Goal: Task Accomplishment & Management: Manage account settings

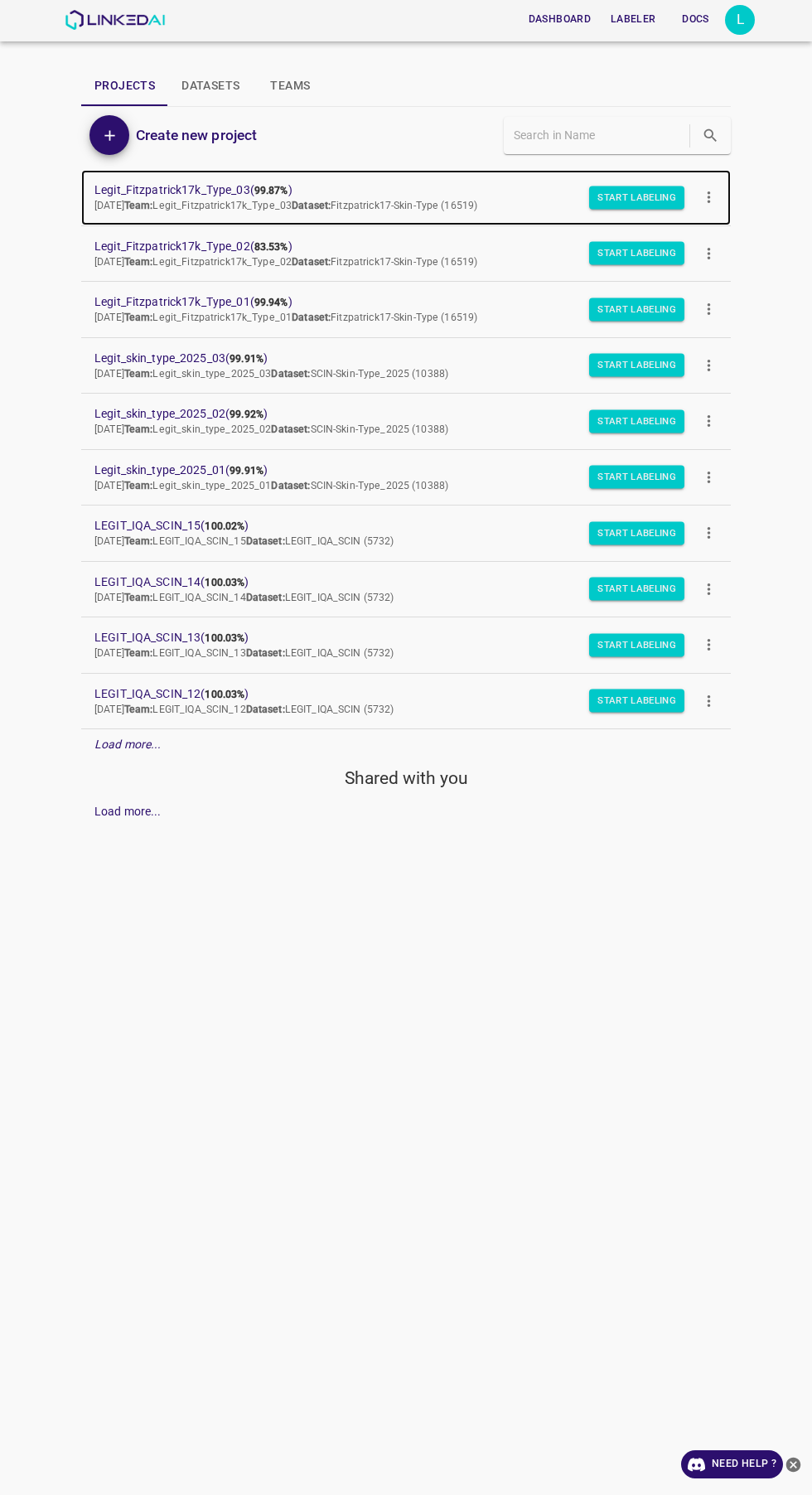
click at [180, 189] on span "Legit_Fitzpatrick17k_Type_03 ( 99.87% )" at bounding box center [392, 190] width 596 height 17
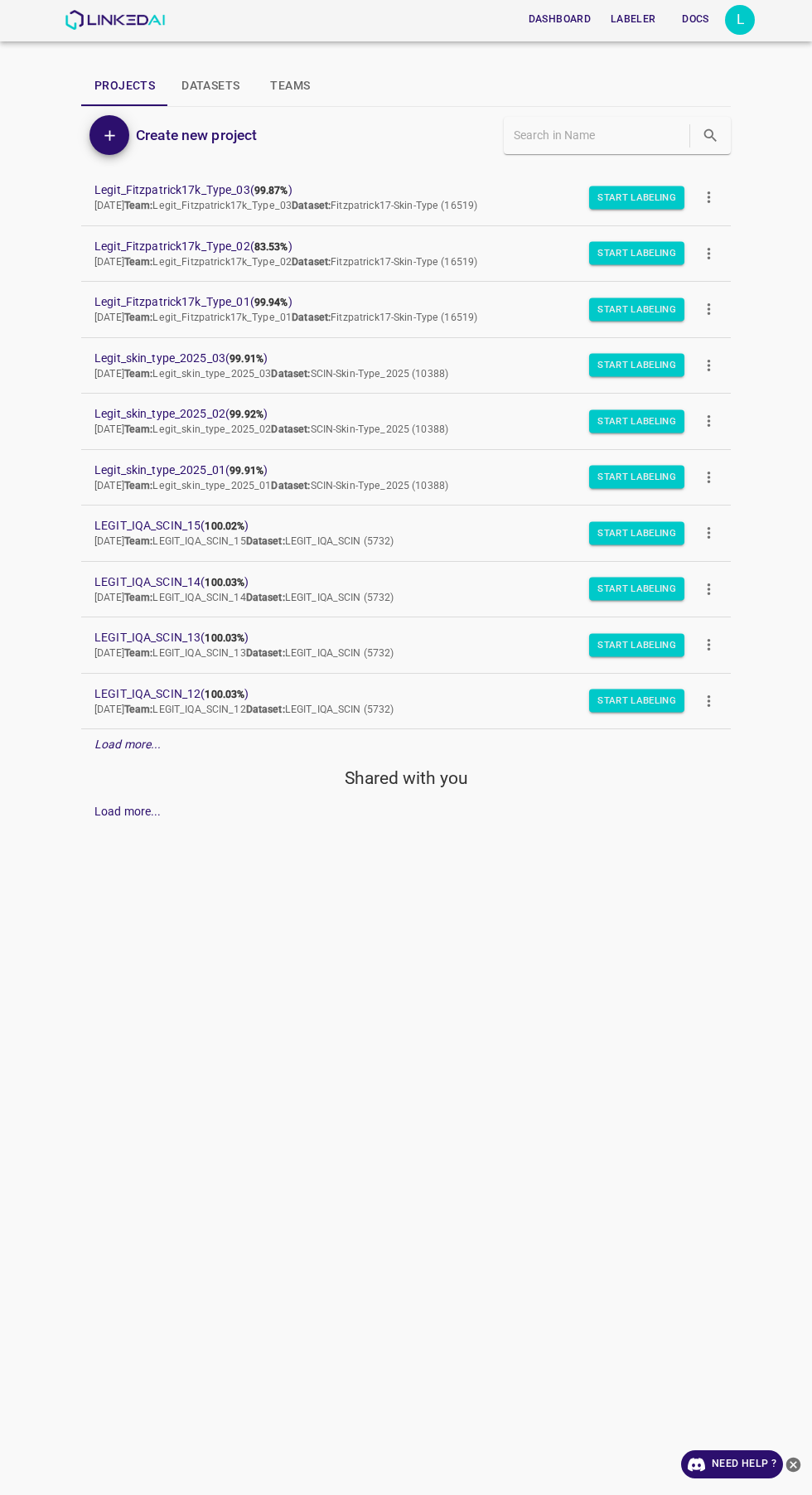
click at [750, 20] on div "L" at bounding box center [740, 20] width 30 height 30
click at [700, 167] on li "Logout" at bounding box center [689, 154] width 131 height 27
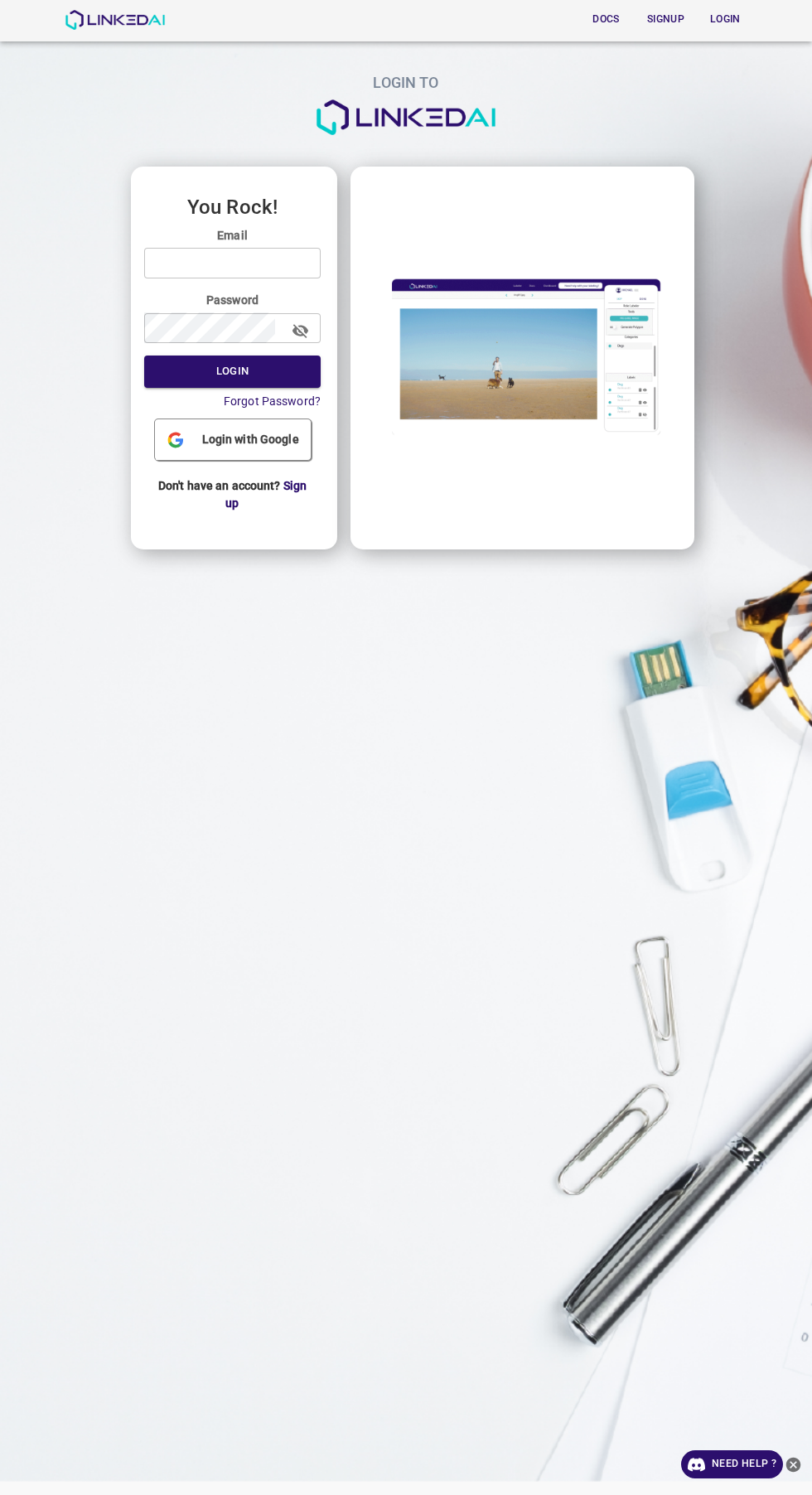
click at [285, 269] on input "email" at bounding box center [232, 263] width 176 height 31
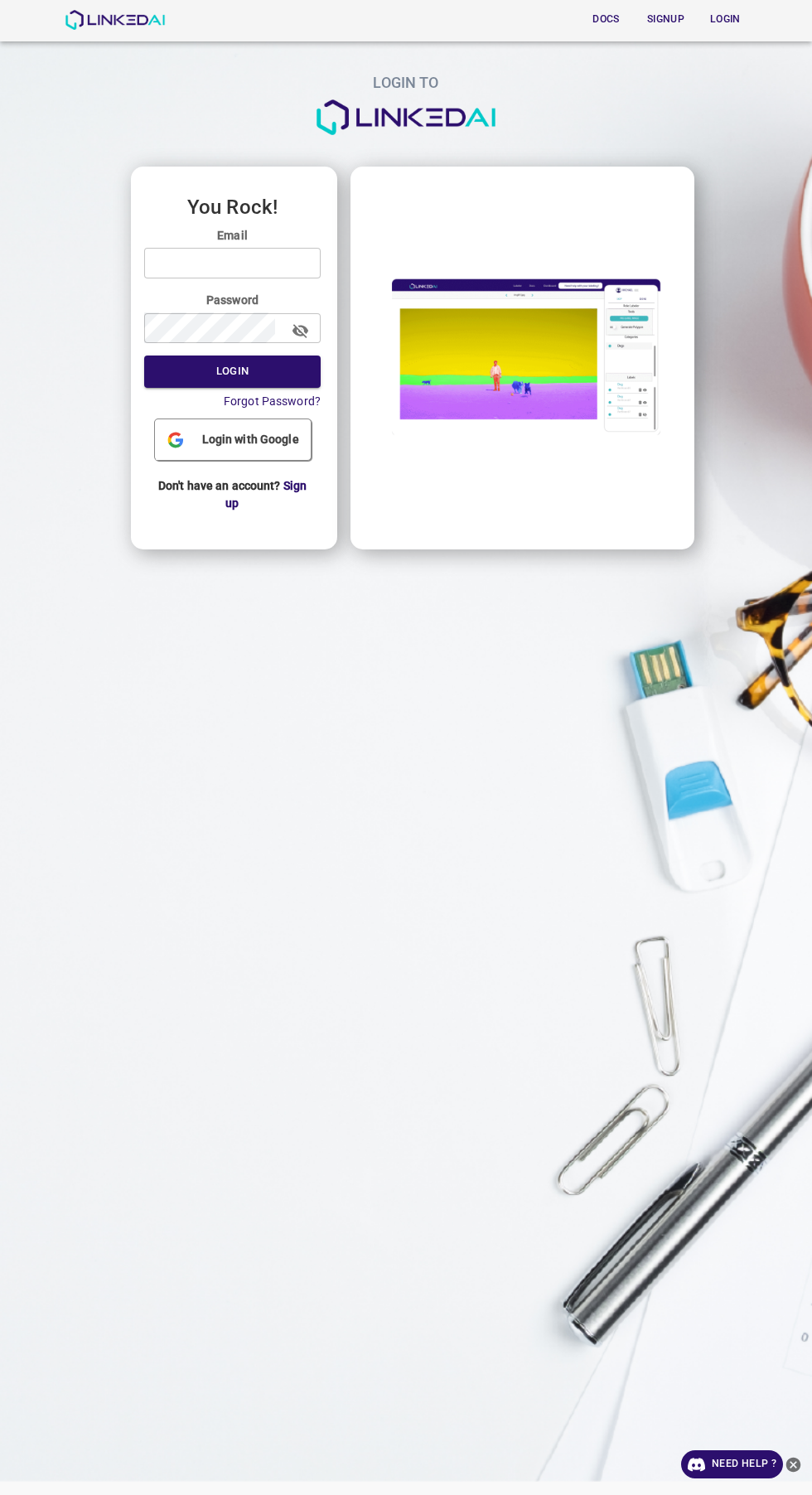
type input "admin@linkedai.co"
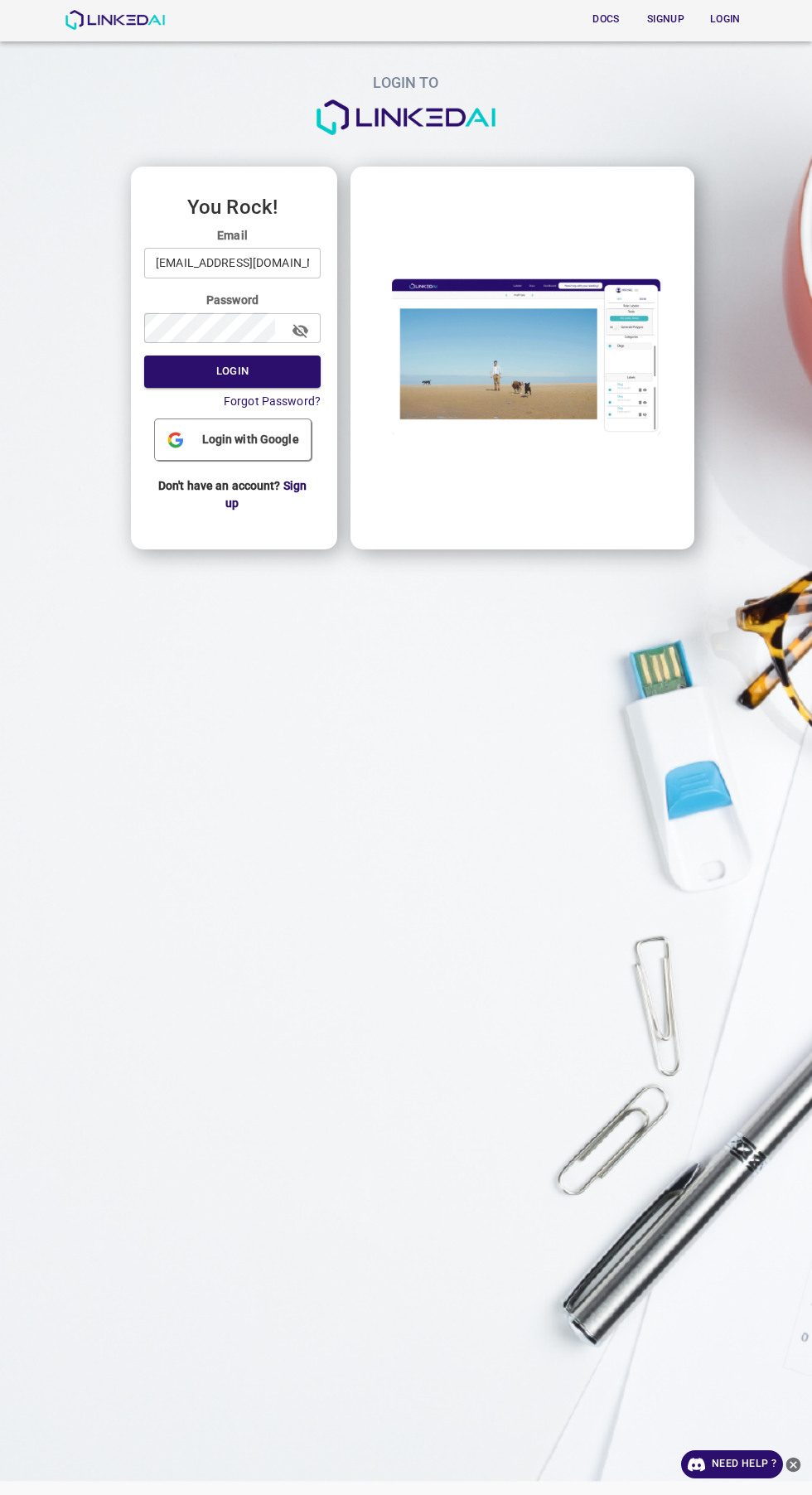
click at [144, 355] on button "Login" at bounding box center [232, 371] width 176 height 32
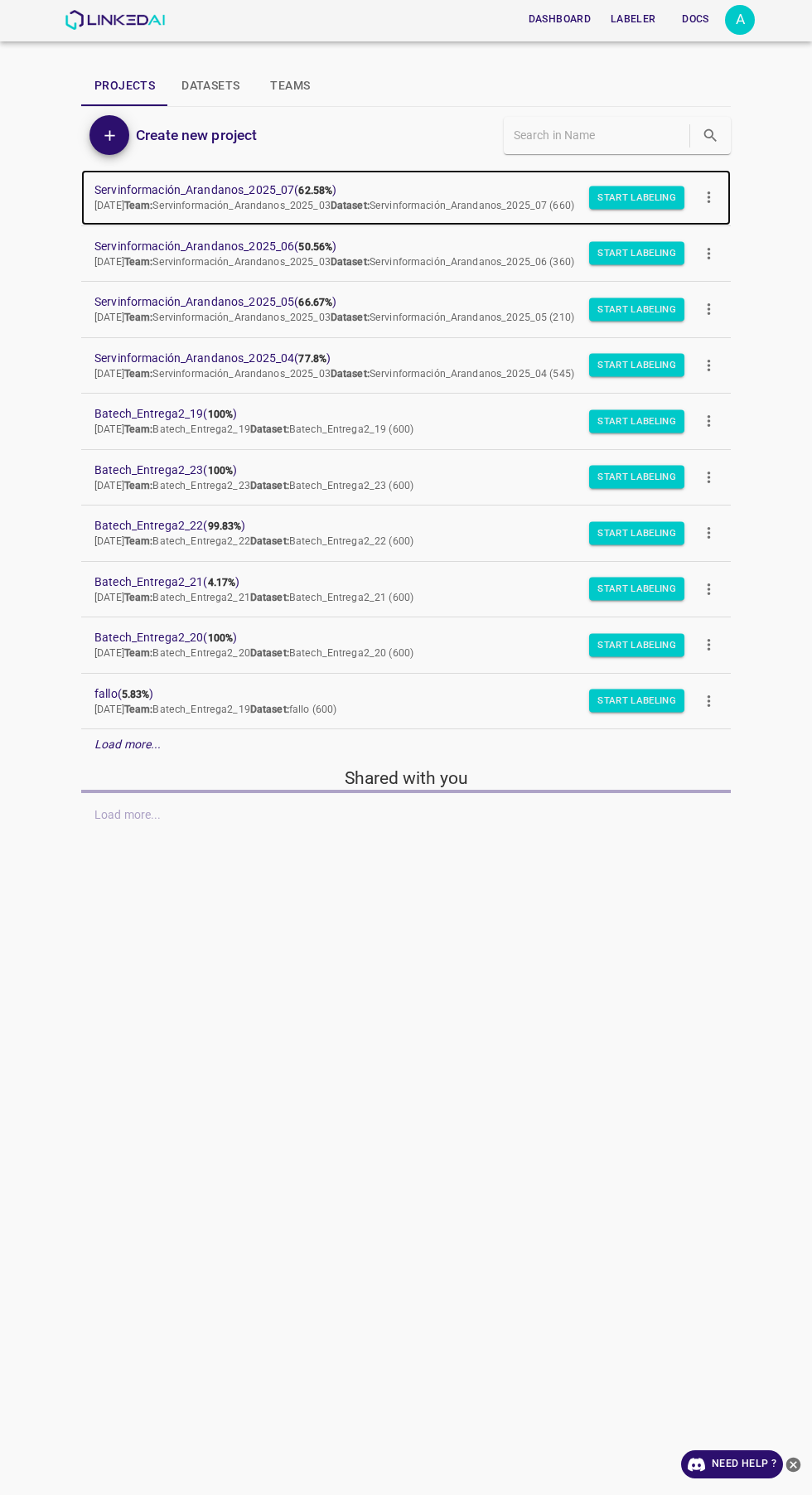
click at [299, 188] on span "Servinformación_Arandanos_2025_07 ( 62.58% )" at bounding box center [392, 190] width 596 height 17
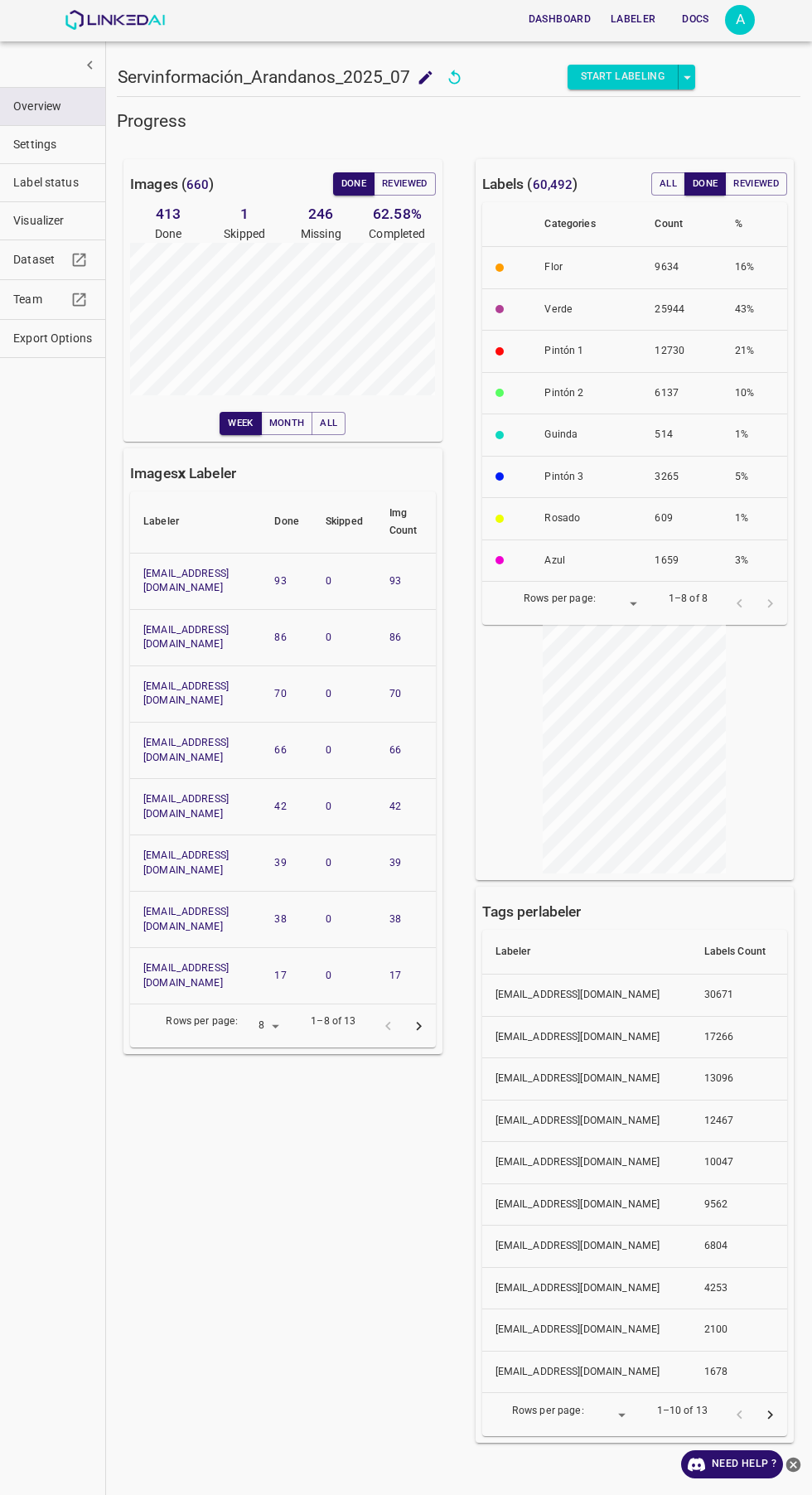
click at [78, 228] on span "Visualizer" at bounding box center [53, 220] width 79 height 17
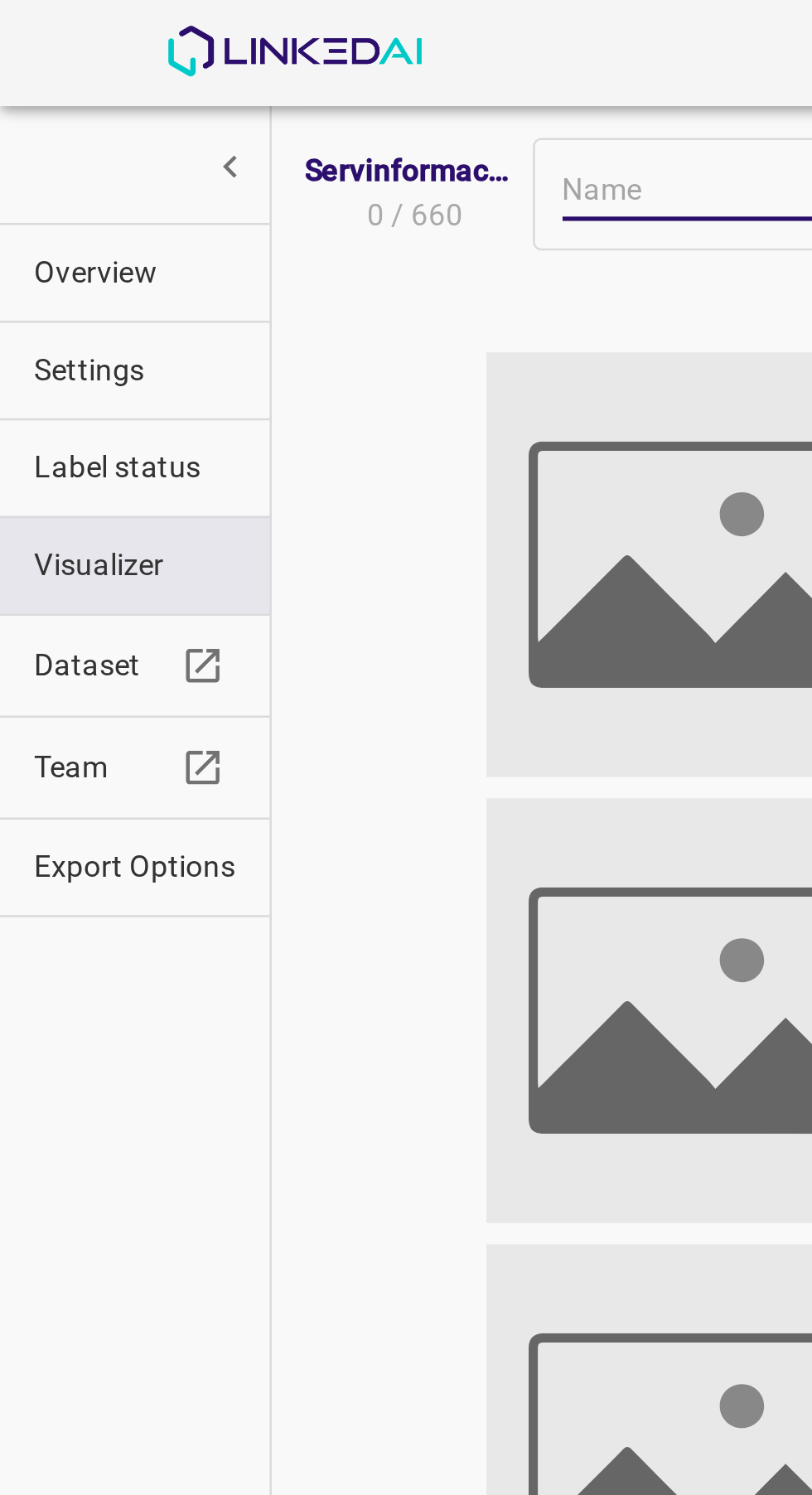
click at [69, 109] on span "Overview" at bounding box center [53, 106] width 79 height 17
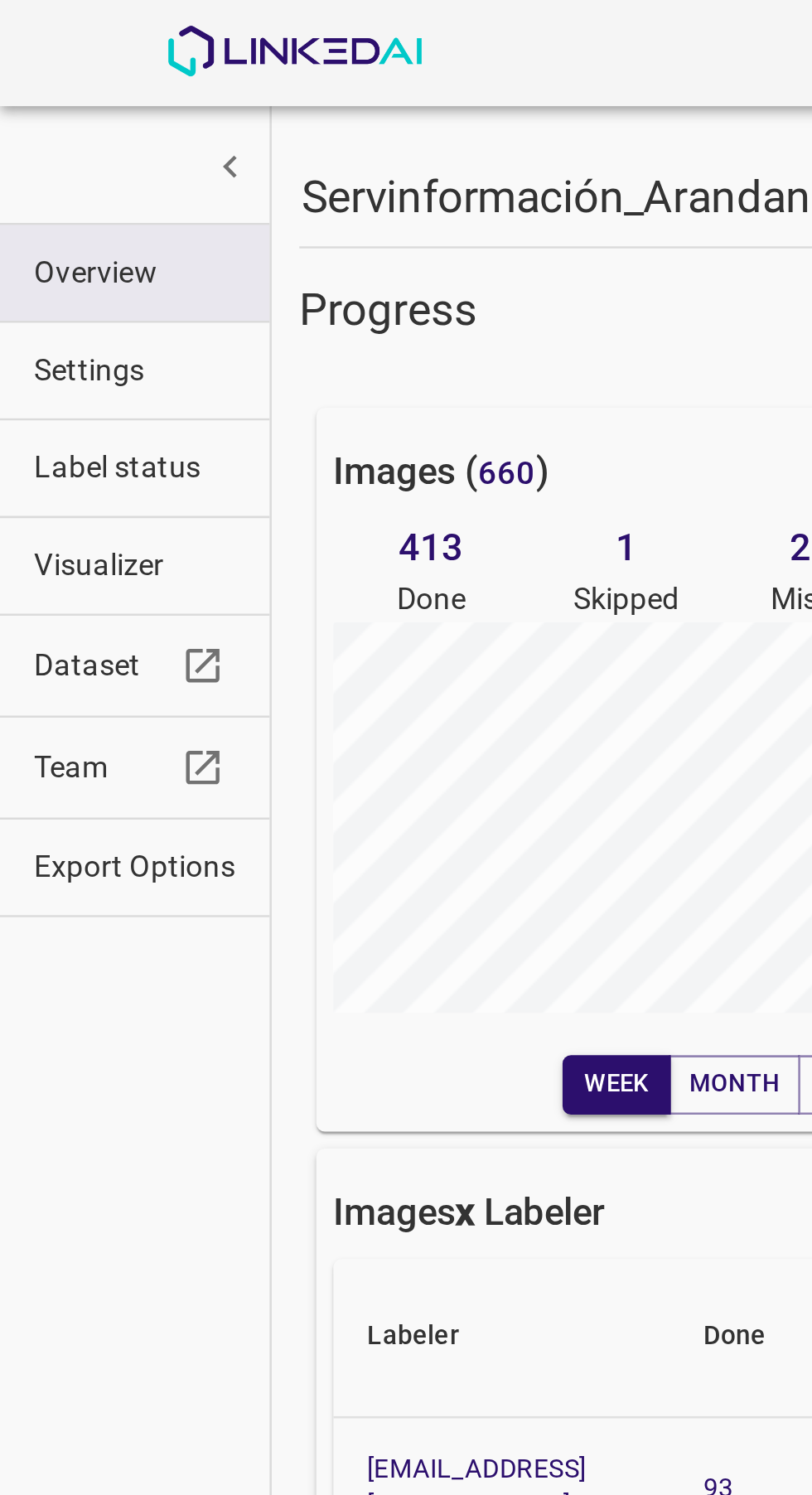
click at [83, 217] on span "Visualizer" at bounding box center [53, 220] width 79 height 17
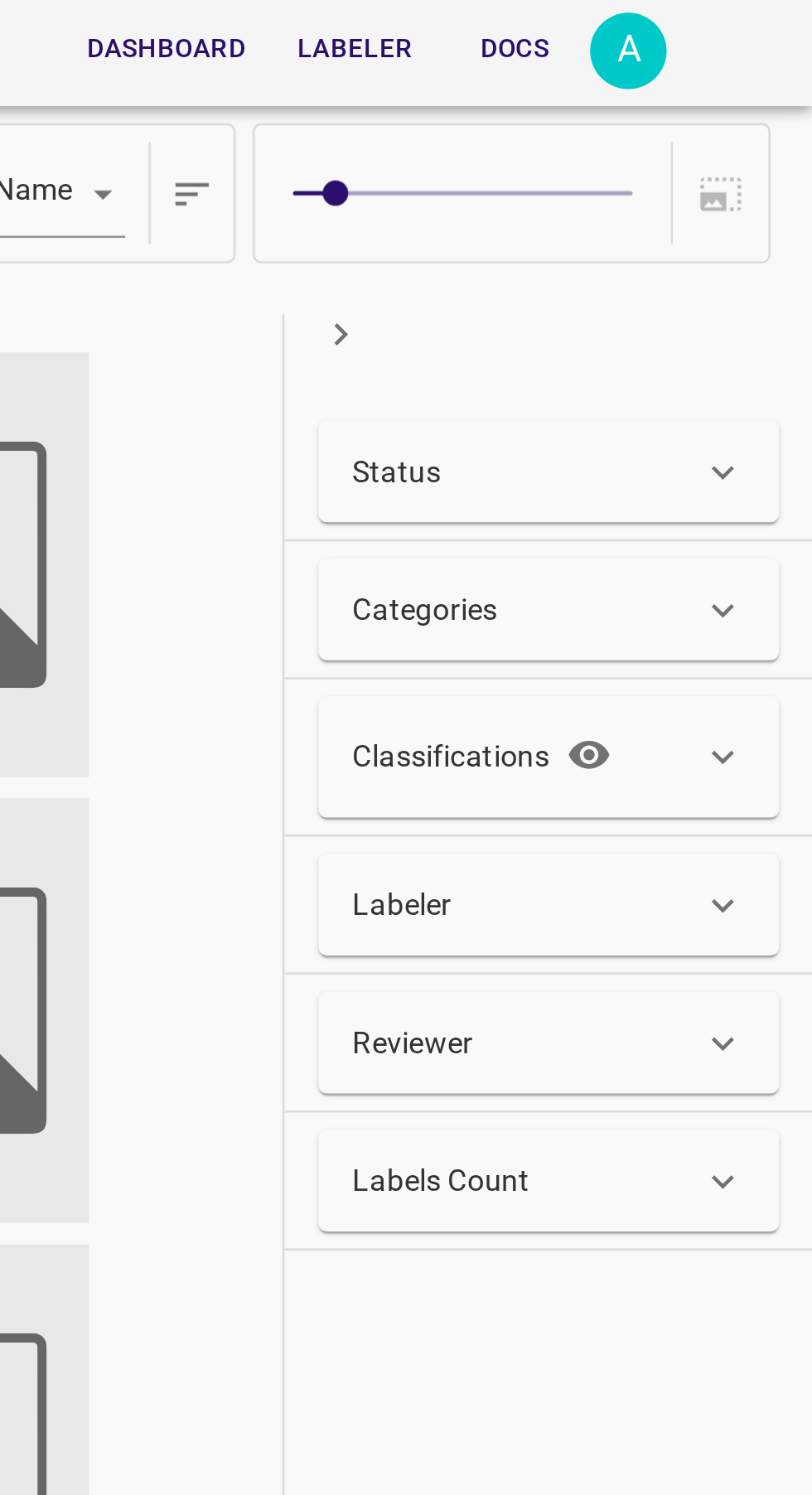
click at [743, 183] on div "Status" at bounding box center [700, 184] width 136 height 17
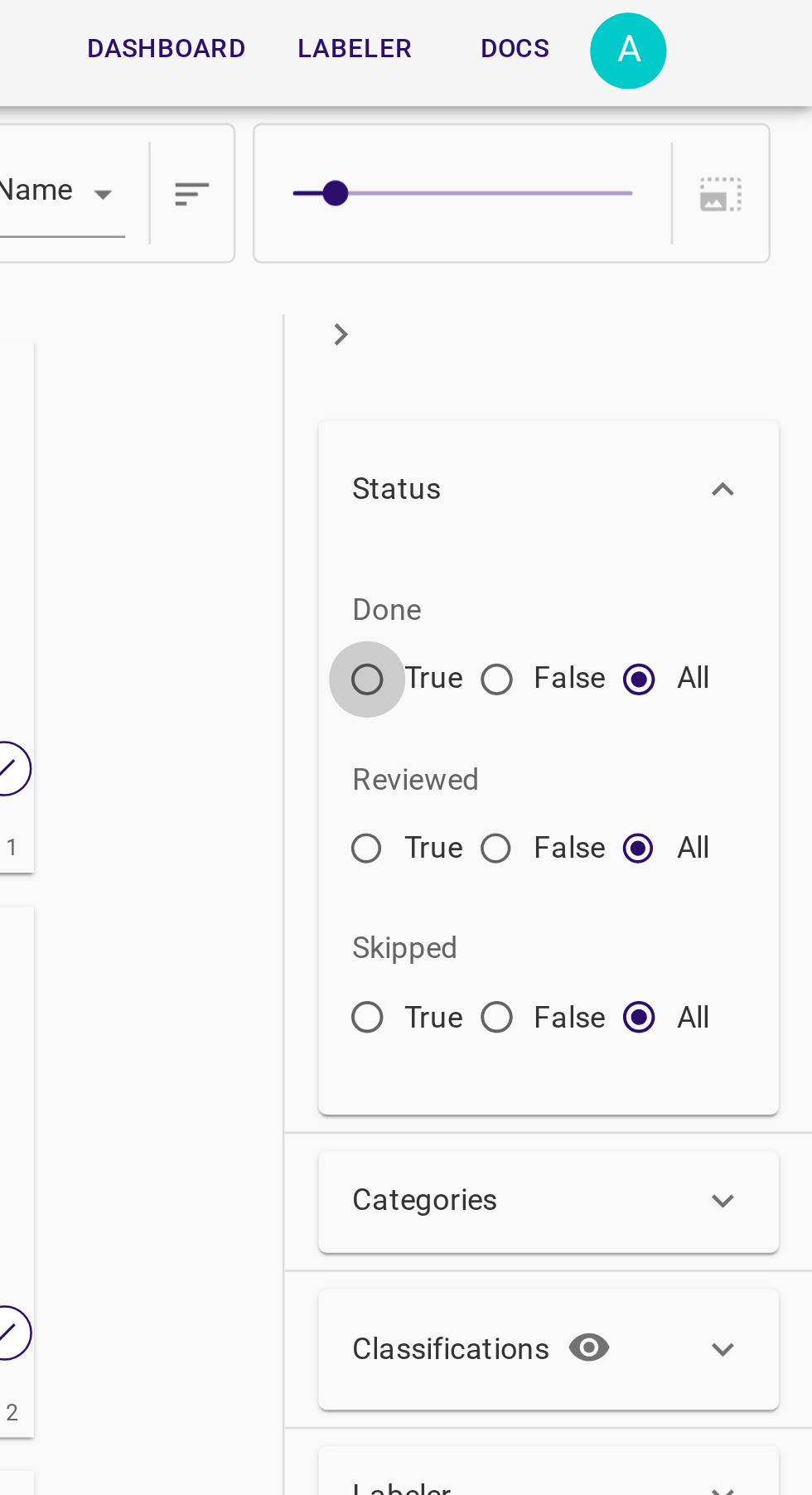
click at [633, 267] on input "True" at bounding box center [639, 268] width 30 height 30
radio input "true"
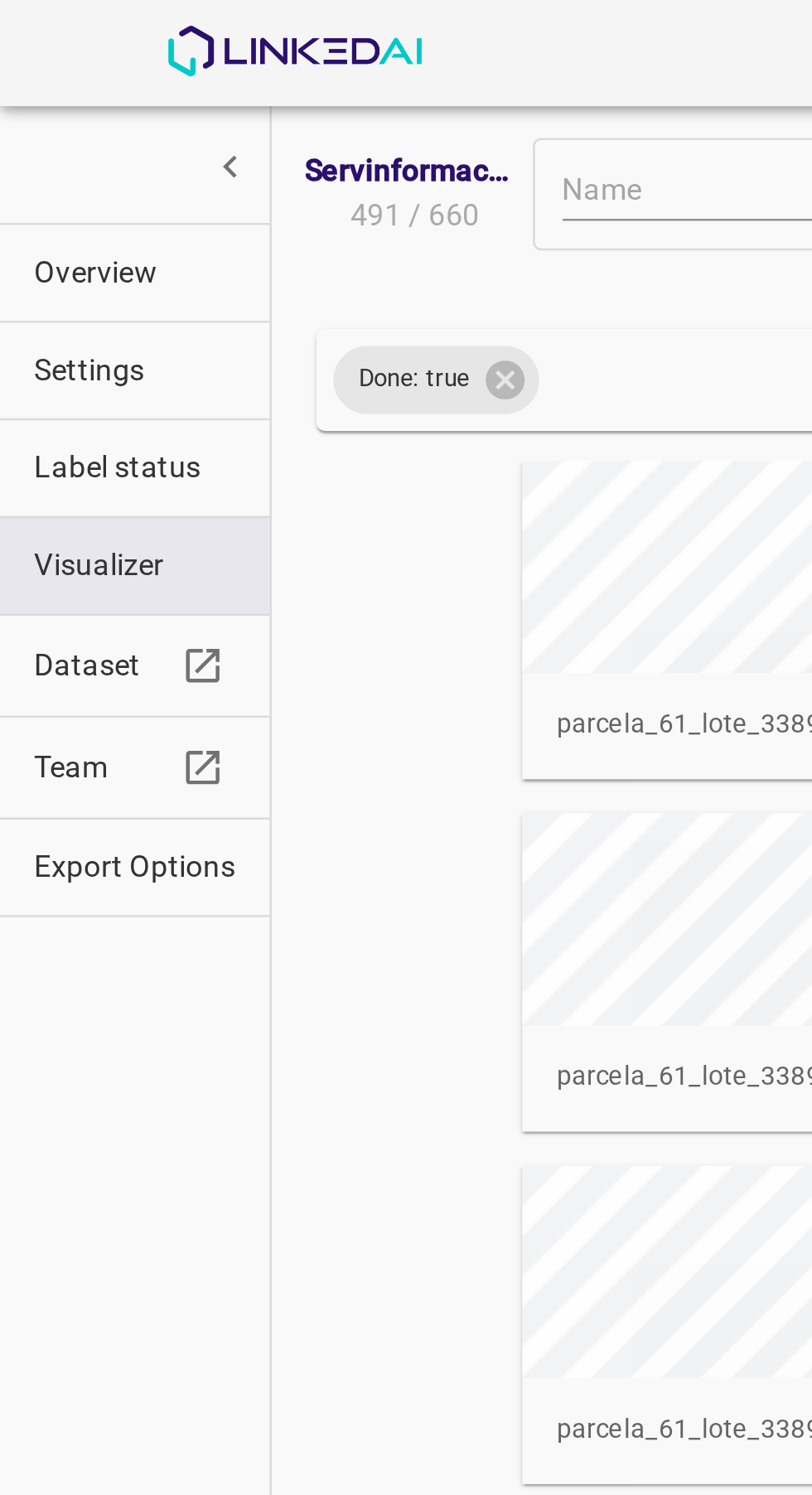
click at [51, 105] on span "Overview" at bounding box center [53, 106] width 79 height 17
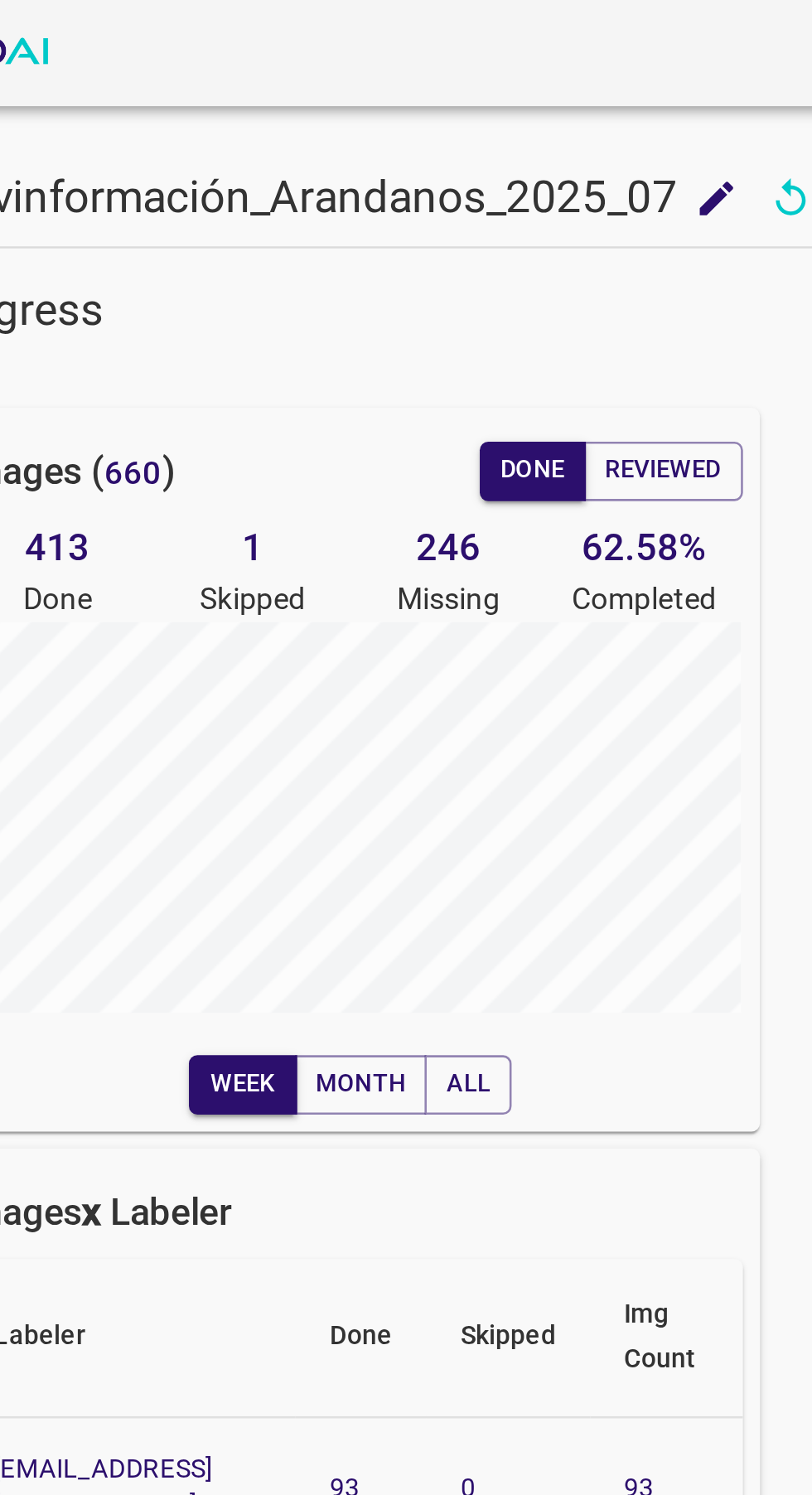
click at [329, 416] on button "All" at bounding box center [329, 423] width 34 height 24
